Goal: Task Accomplishment & Management: Complete application form

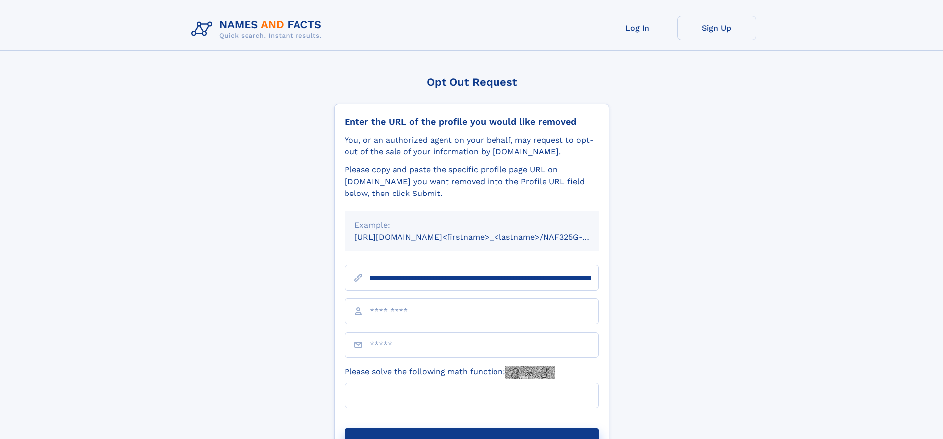
scroll to position [0, 114]
type input "**********"
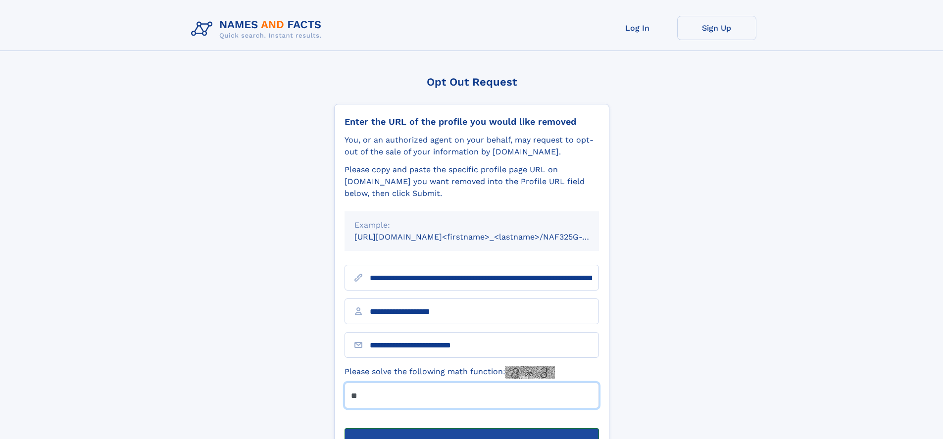
type input "**"
click at [471, 428] on button "Submit Opt Out Request" at bounding box center [472, 444] width 255 height 32
